Goal: Task Accomplishment & Management: Manage account settings

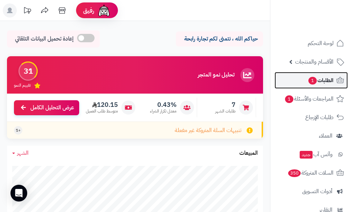
click at [327, 82] on span "الطلبات 1" at bounding box center [320, 80] width 26 height 10
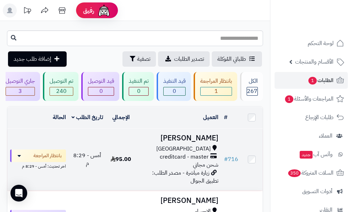
scroll to position [35, 0]
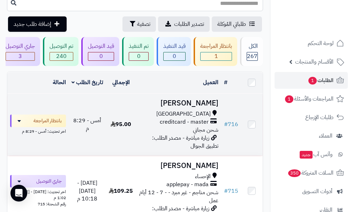
click at [151, 112] on td "محمد شعبان جدة creditcard - master شحن مجاني زيارة مباشرة - مصدر الطلب: تطبيق ا…" at bounding box center [178, 124] width 85 height 62
click at [160, 125] on span "creditcard - master" at bounding box center [184, 122] width 49 height 8
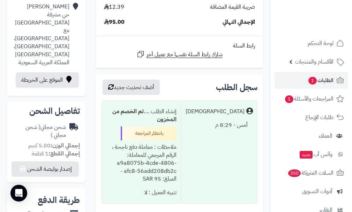
scroll to position [209, 0]
